Goal: Register for event/course

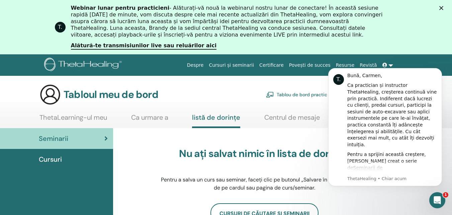
click at [275, 45] on div "Webinar lunar pentru practicieni - Alăturați-vă nouă la webinarul nostru lunar …" at bounding box center [234, 27] width 327 height 49
click at [193, 45] on font "Alătură-te transmisiunilor live sau reluărilor aici" at bounding box center [144, 45] width 146 height 6
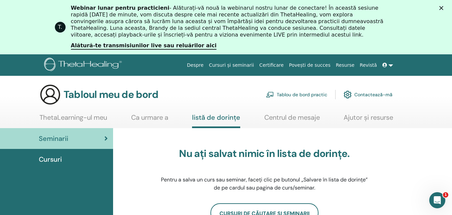
click at [390, 66] on link at bounding box center [388, 65] width 16 height 12
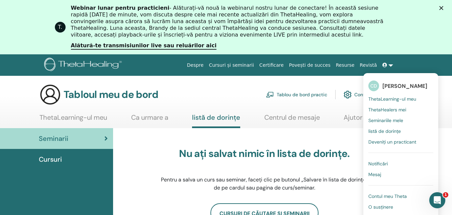
click at [390, 66] on link at bounding box center [388, 65] width 16 height 12
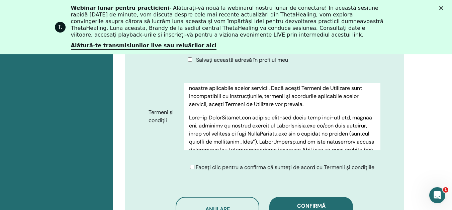
scroll to position [395, 0]
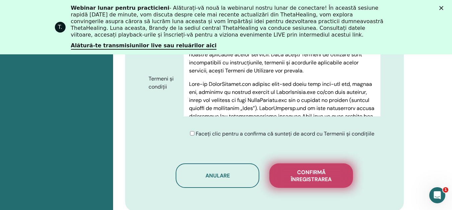
click at [328, 172] on span "Confirmă înregistrarea" at bounding box center [311, 175] width 67 height 14
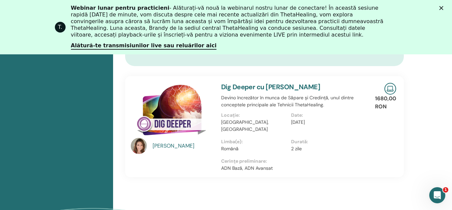
scroll to position [529, 0]
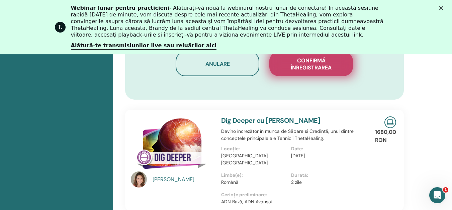
click at [321, 67] on font "Confirmă înregistrarea" at bounding box center [311, 64] width 41 height 14
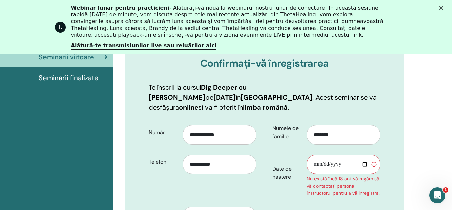
scroll to position [161, 0]
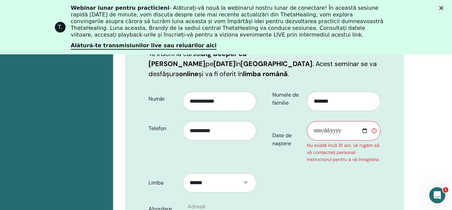
click at [314, 129] on input "Date de naștere" at bounding box center [344, 130] width 74 height 19
type input "**********"
click at [260, 157] on div "**********" at bounding box center [204, 127] width 121 height 81
click at [366, 131] on input "**********" at bounding box center [344, 130] width 74 height 19
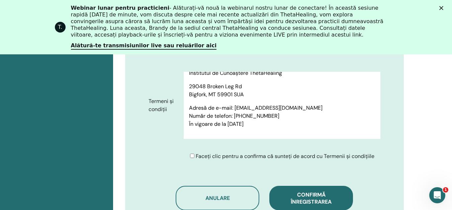
scroll to position [429, 0]
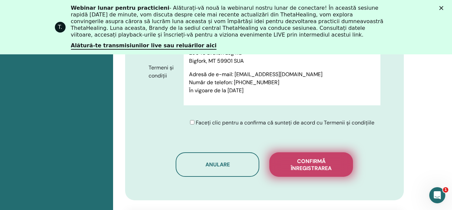
click at [333, 160] on span "Confirmă înregistrarea" at bounding box center [311, 164] width 67 height 14
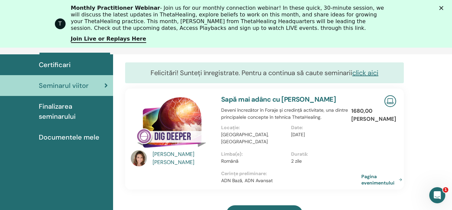
scroll to position [62, 0]
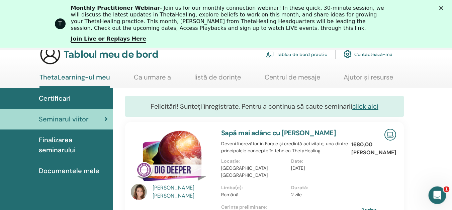
click at [438, 190] on icon "Interfon mesager Deschidere" at bounding box center [436, 194] width 11 height 11
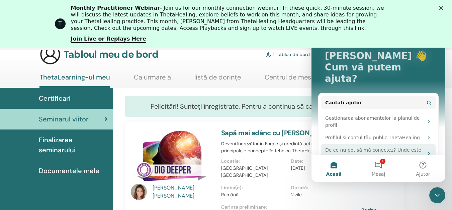
scroll to position [0, 0]
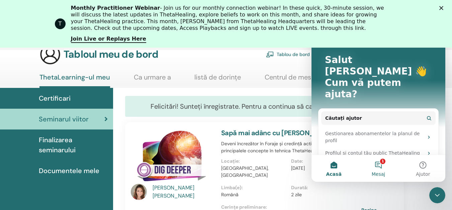
click at [377, 163] on button "1 Mesaj" at bounding box center [378, 168] width 45 height 27
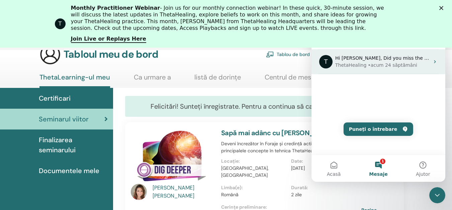
click at [433, 63] on icon "Aplicație de mesagerie Intercom" at bounding box center [435, 61] width 5 height 5
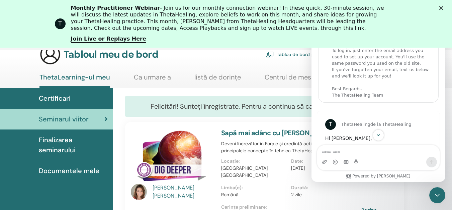
scroll to position [34, 0]
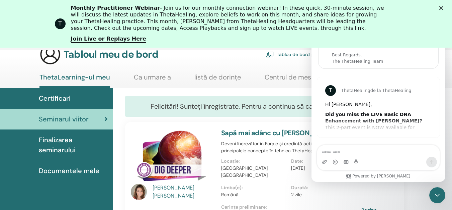
click at [409, 122] on div "T ThetaHealing de la ThetaHealing Hi [PERSON_NAME], Did you miss the LIVE Basic…" at bounding box center [378, 107] width 123 height 60
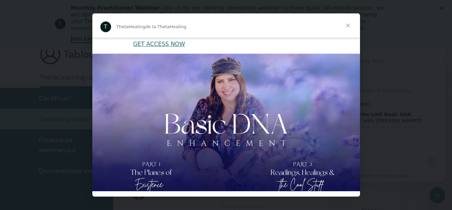
scroll to position [100, 0]
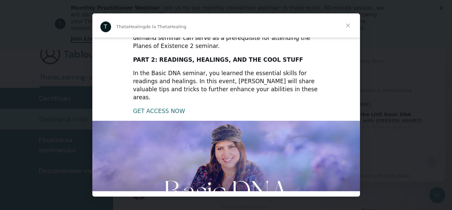
click at [171, 107] on link "GET ACCESS NOW" at bounding box center [159, 110] width 52 height 7
